Goal: Information Seeking & Learning: Learn about a topic

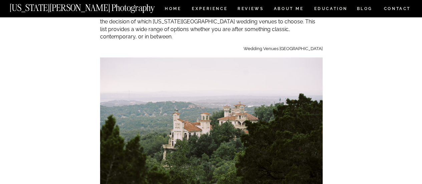
scroll to position [82, 0]
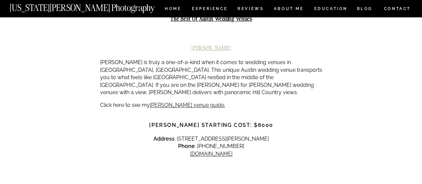
scroll to position [328, 0]
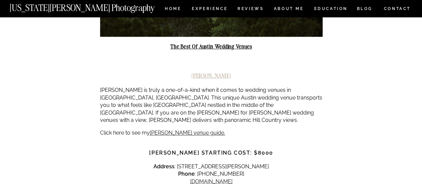
scroll to position [302, 0]
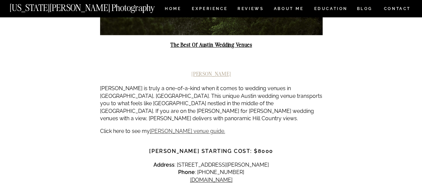
click at [203, 128] on link "[PERSON_NAME] venue guide." at bounding box center [187, 131] width 75 height 6
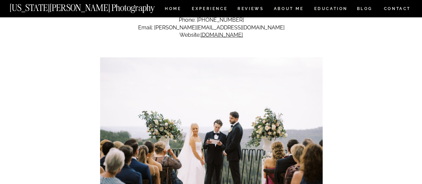
scroll to position [2146, 0]
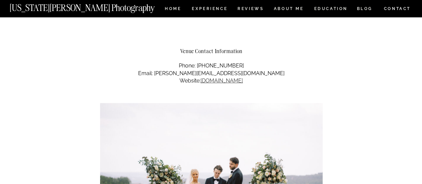
click at [215, 77] on link "[DOMAIN_NAME]" at bounding box center [222, 80] width 42 height 6
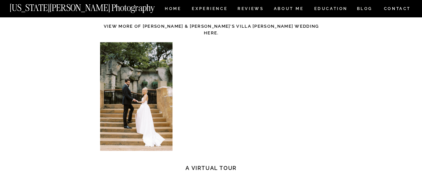
scroll to position [1859, 0]
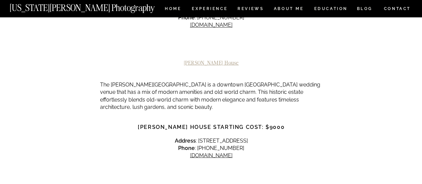
scroll to position [537, 0]
